Goal: Information Seeking & Learning: Learn about a topic

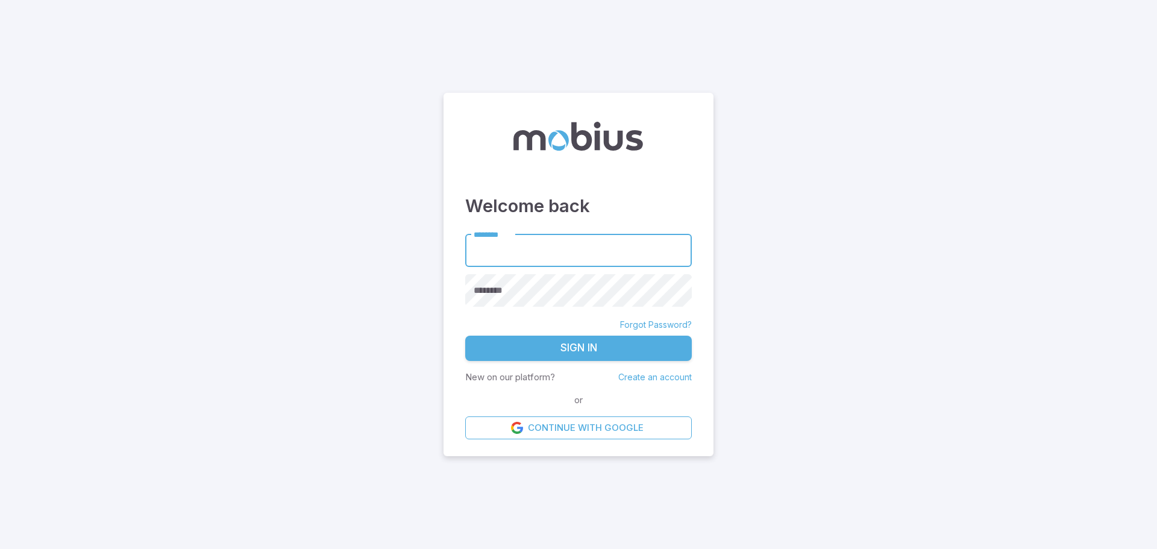
type input "**********"
click at [600, 342] on button "Sign In" at bounding box center [578, 348] width 227 height 25
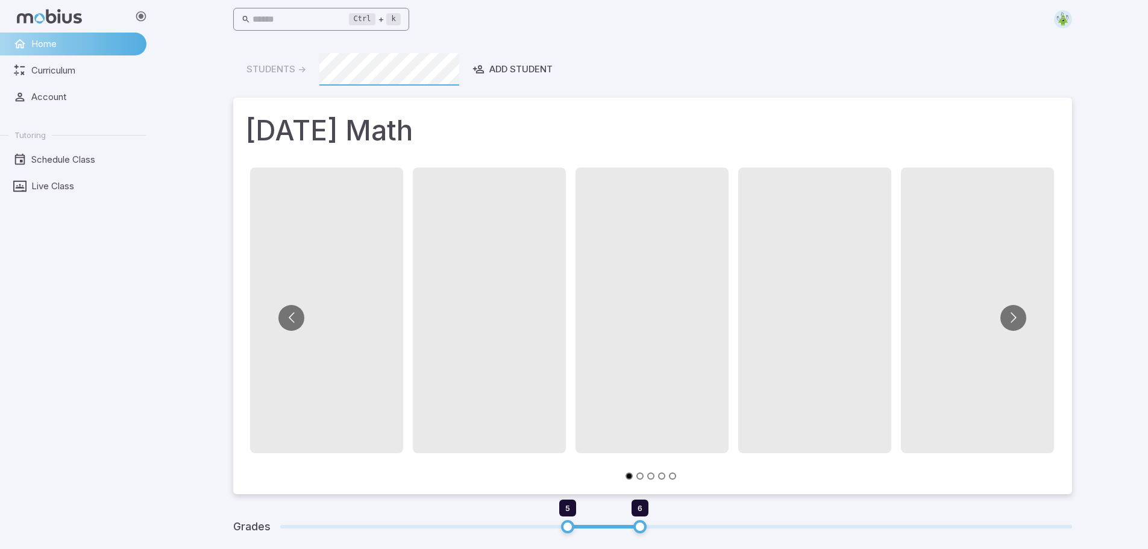
click at [312, 23] on input "text" at bounding box center [300, 20] width 96 height 24
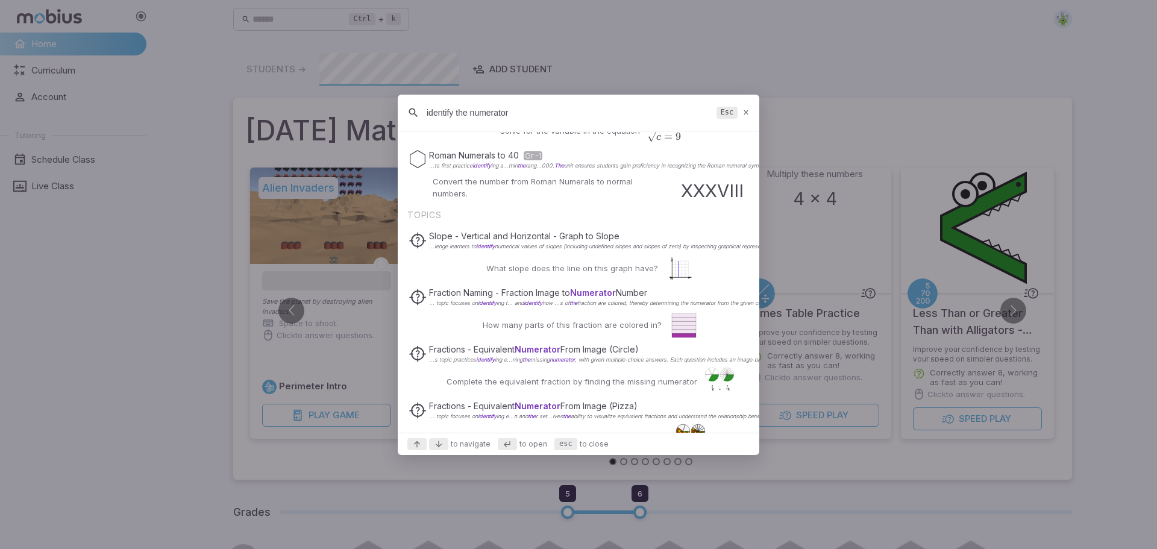
scroll to position [241, 0]
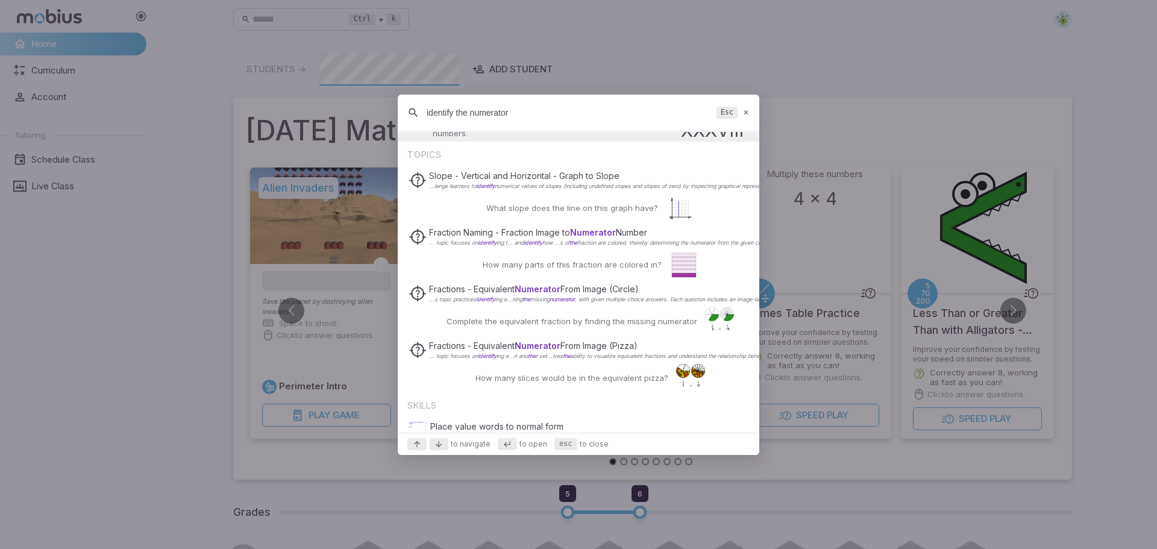
type input "identify the numerator"
click at [744, 107] on div "identify the numerator Esc" at bounding box center [579, 113] width 362 height 37
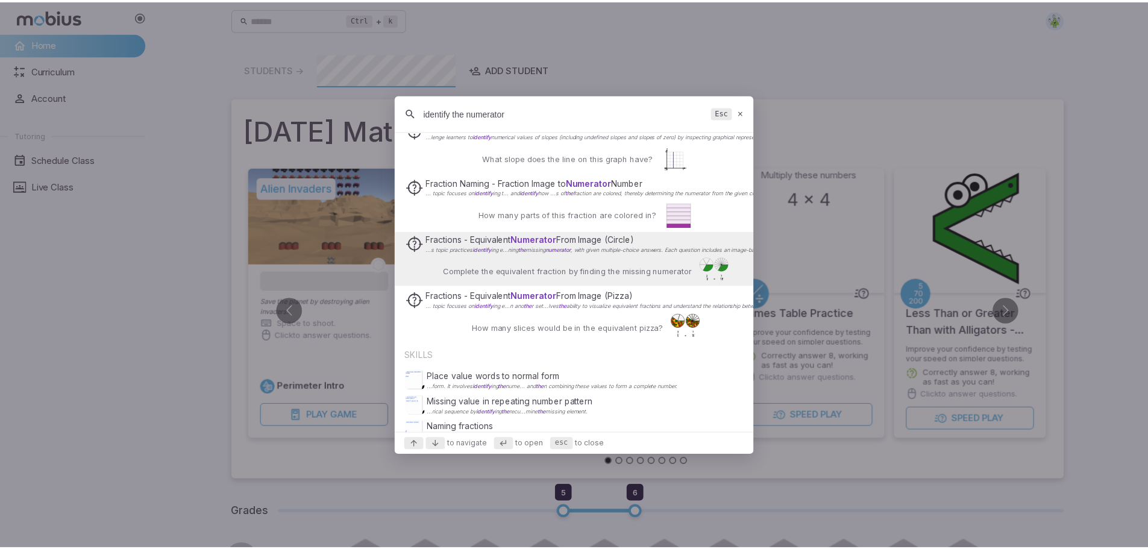
scroll to position [326, 0]
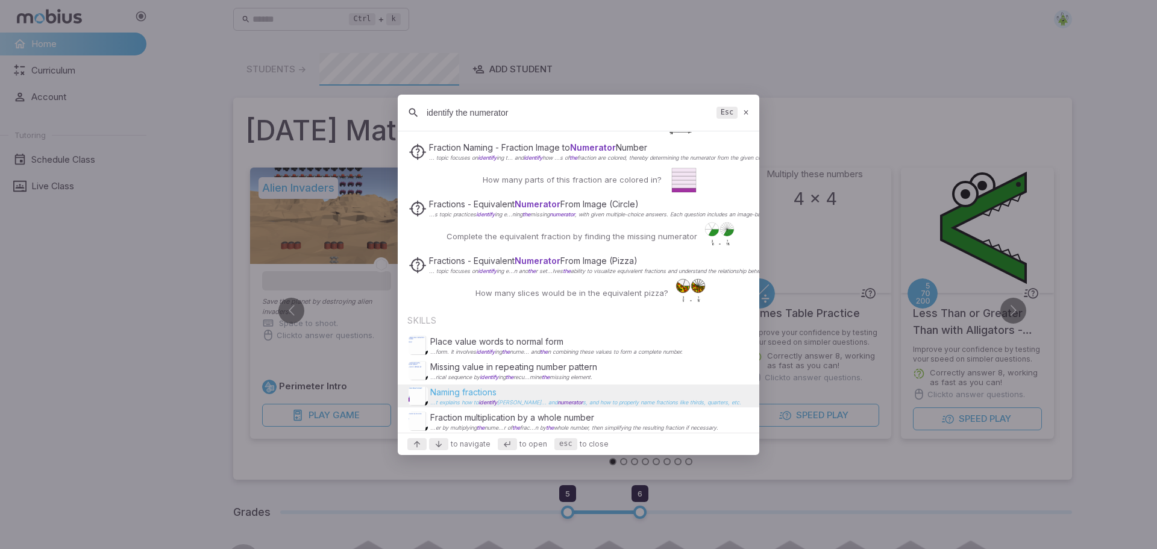
click at [657, 396] on p "Naming fractions" at bounding box center [585, 392] width 311 height 12
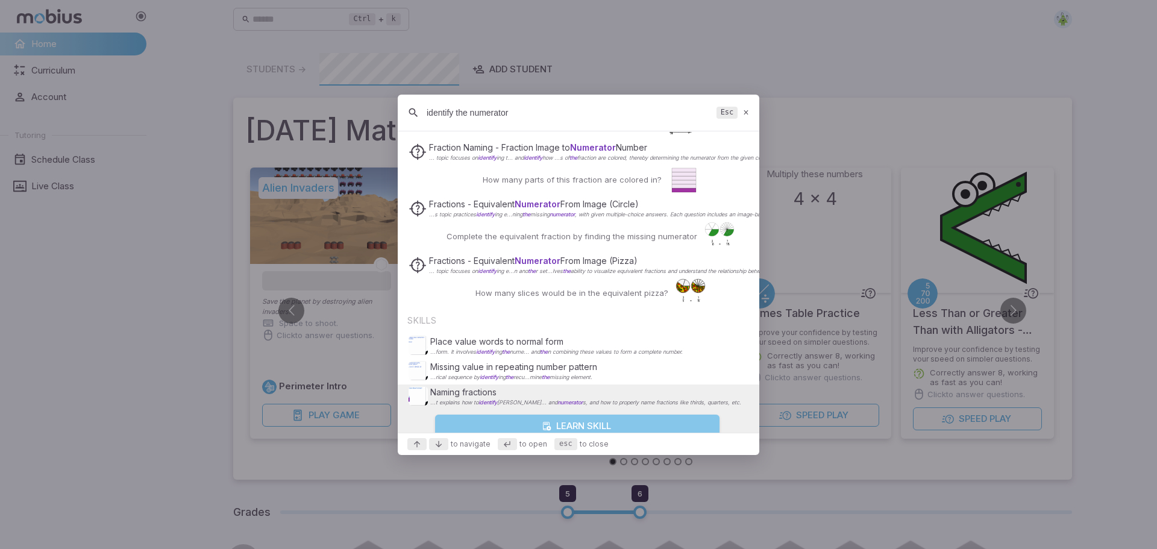
click at [596, 422] on button "Learn Skill" at bounding box center [577, 426] width 284 height 23
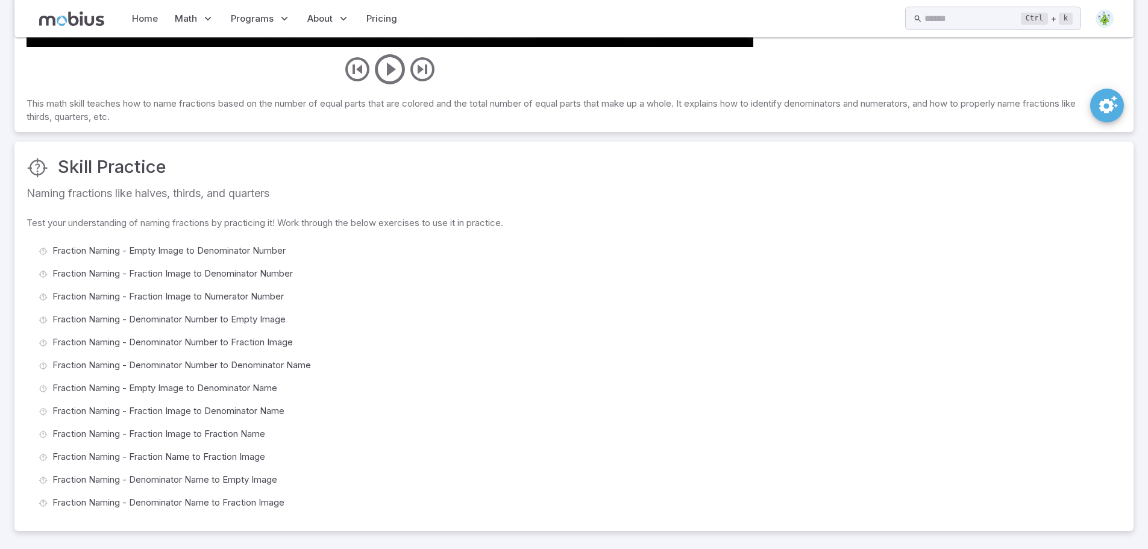
scroll to position [470, 0]
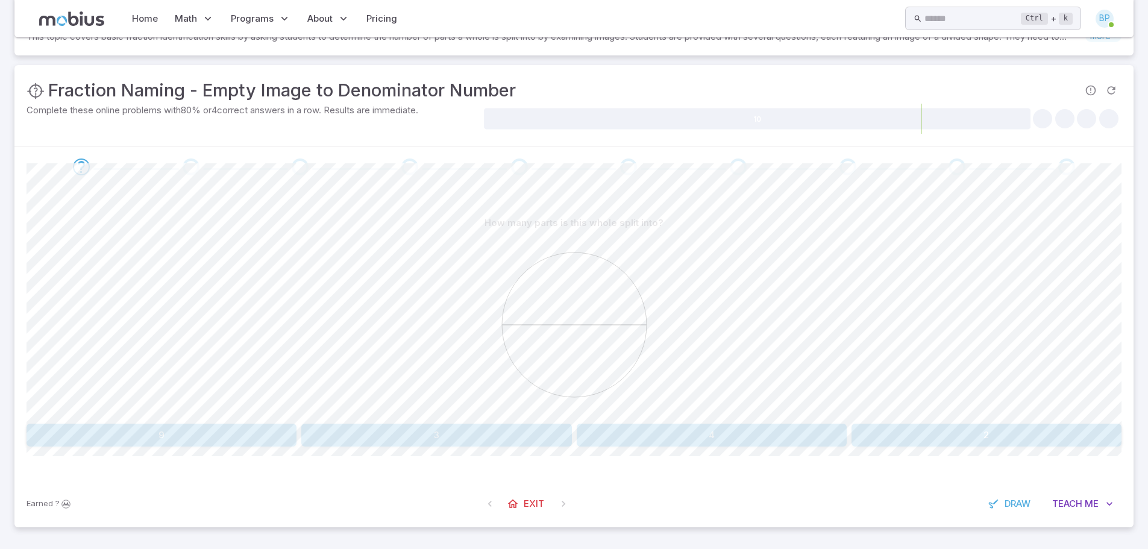
scroll to position [114, 0]
click at [1019, 440] on button "2" at bounding box center [986, 435] width 270 height 23
click at [438, 436] on button "5" at bounding box center [436, 435] width 270 height 23
click at [1031, 442] on button "4" at bounding box center [986, 435] width 270 height 23
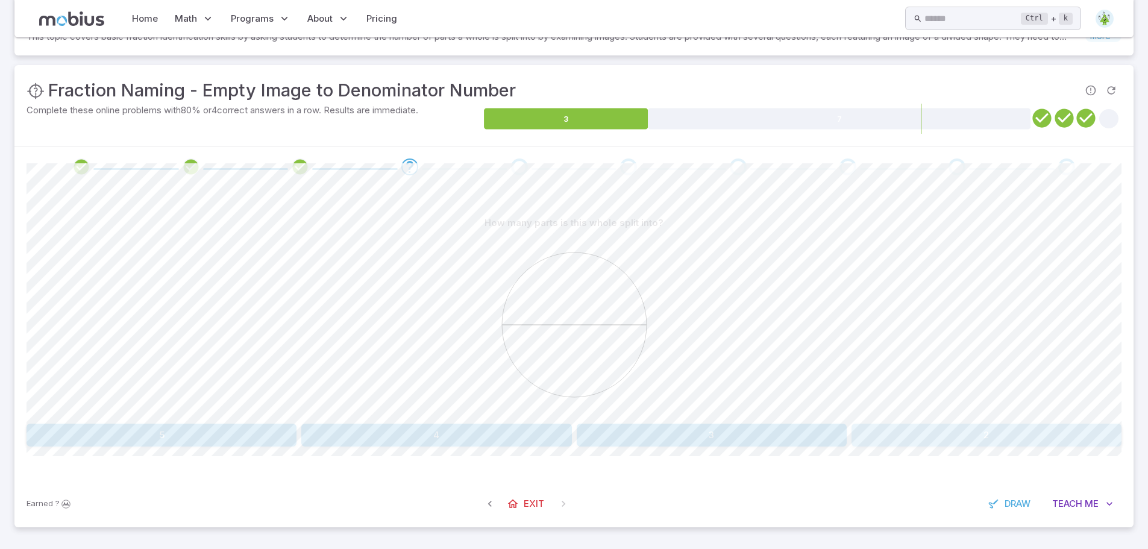
click at [968, 434] on button "2" at bounding box center [986, 435] width 270 height 23
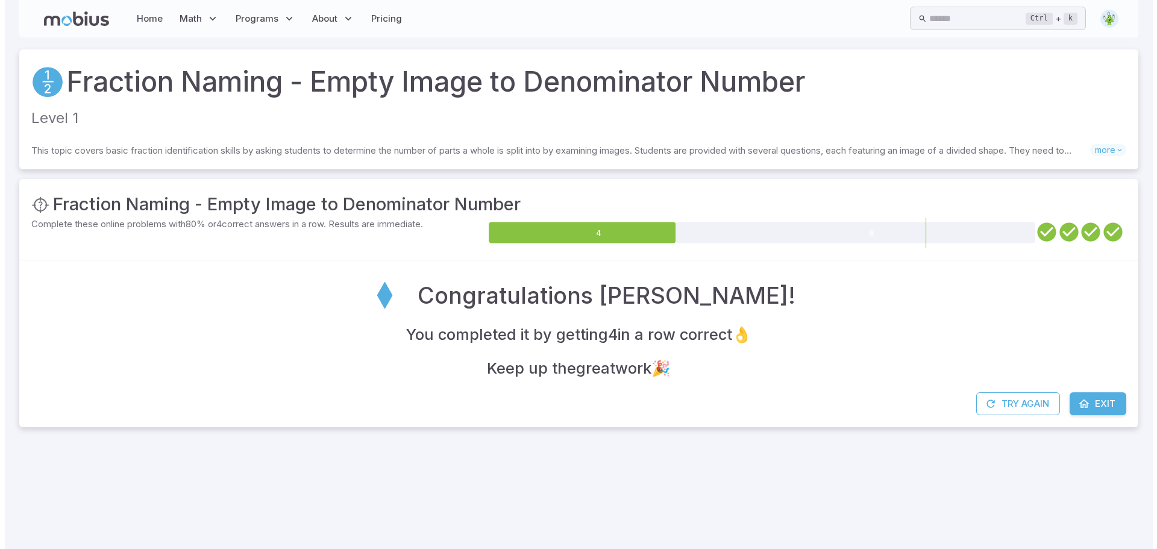
scroll to position [0, 0]
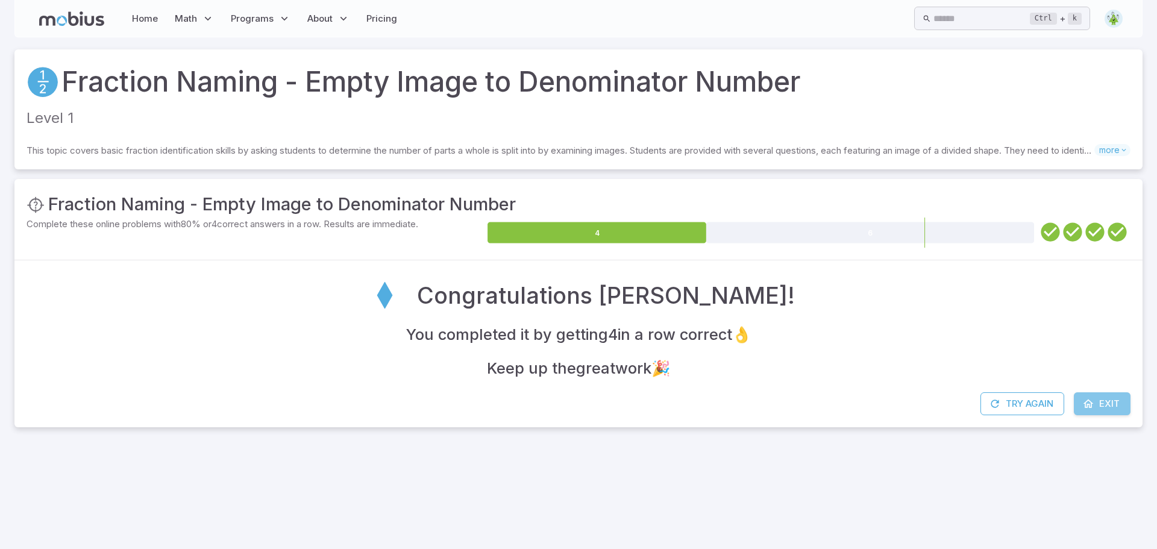
click at [1120, 403] on link "Exit" at bounding box center [1102, 403] width 57 height 23
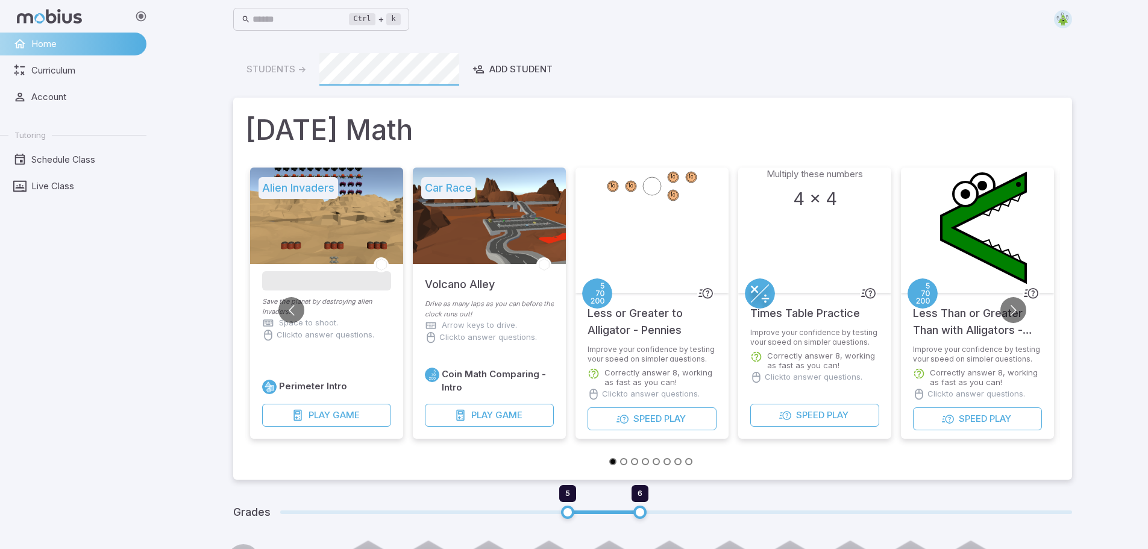
click at [1062, 28] on div "Ctrl + k ​" at bounding box center [652, 19] width 839 height 27
click at [1061, 20] on img at bounding box center [1063, 19] width 18 height 18
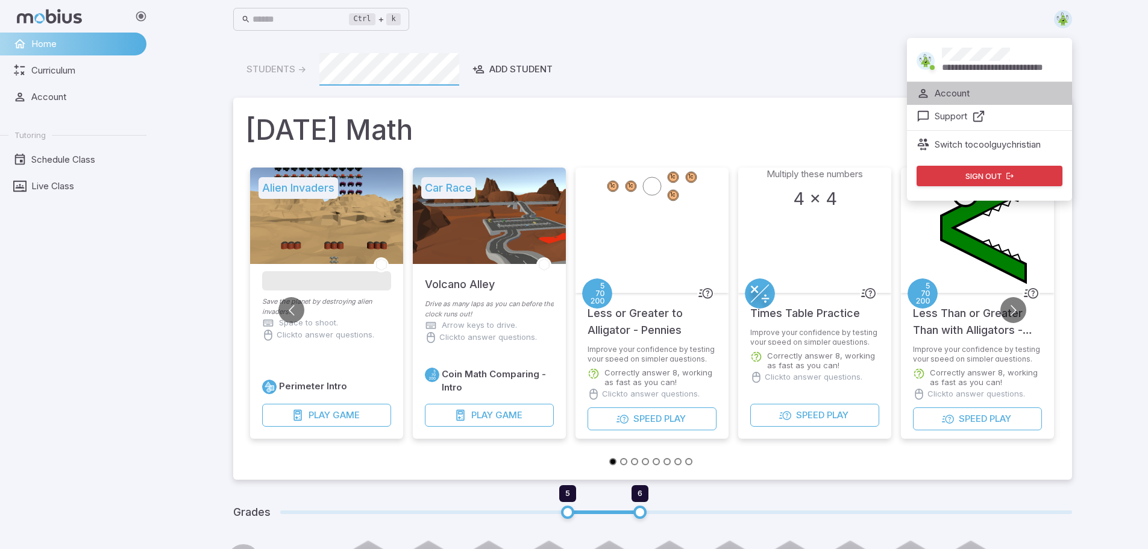
click at [955, 90] on p "Account" at bounding box center [952, 93] width 35 height 13
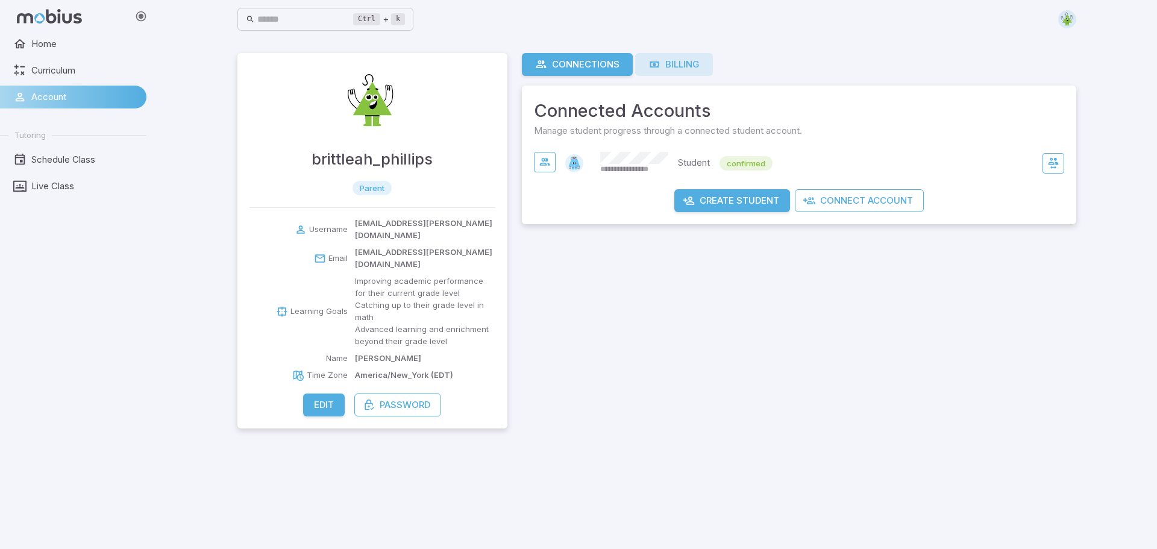
click at [651, 60] on icon at bounding box center [654, 64] width 12 height 12
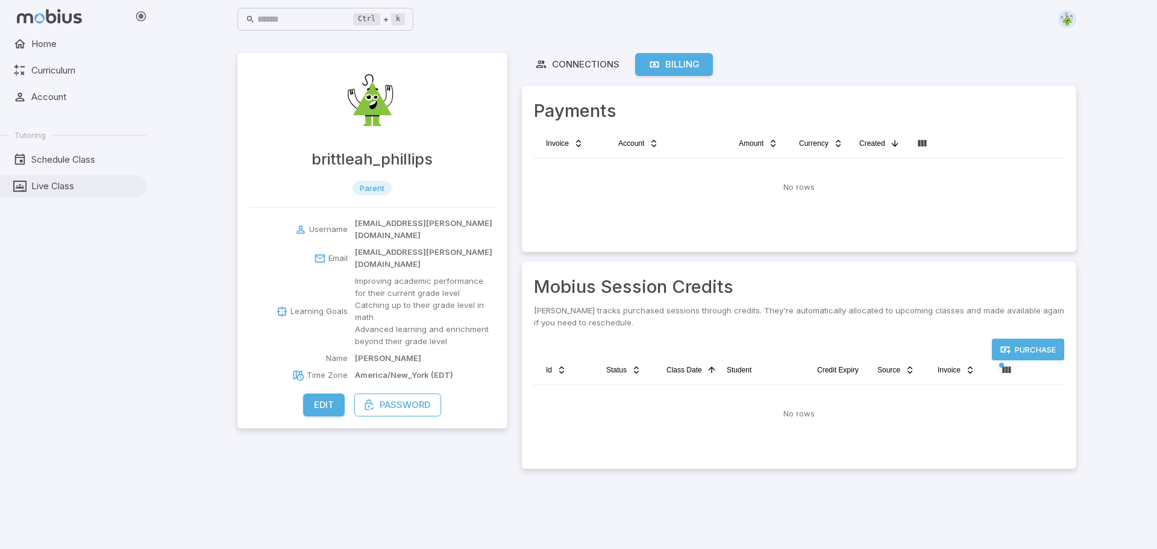
click at [52, 190] on span "Live Class" at bounding box center [84, 186] width 107 height 13
